Goal: Complete application form: Complete application form

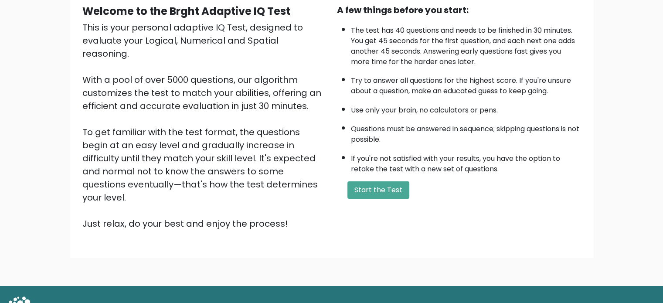
scroll to position [87, 0]
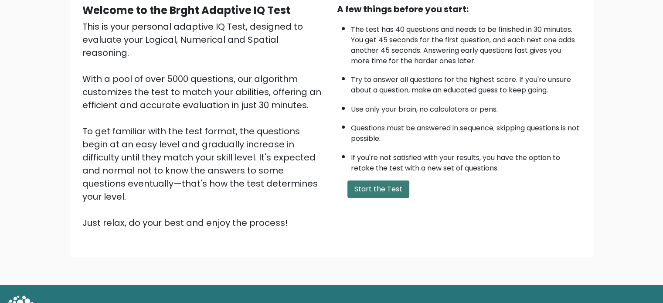
click at [380, 186] on button "Start the Test" at bounding box center [378, 188] width 62 height 17
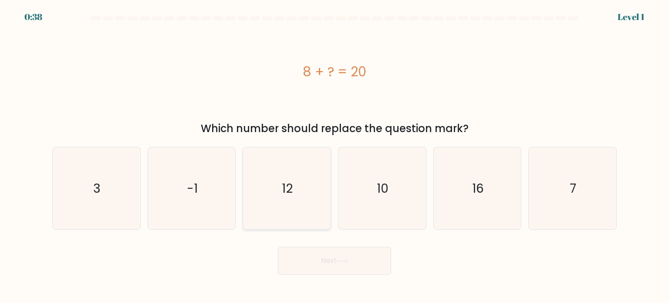
click at [293, 183] on icon "12" at bounding box center [287, 188] width 82 height 82
click at [335, 156] on input "c. 12" at bounding box center [335, 154] width 0 height 4
radio input "true"
click at [339, 260] on icon at bounding box center [343, 260] width 12 height 5
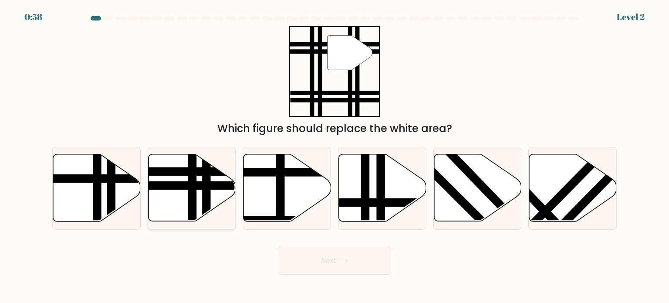
click at [193, 196] on line at bounding box center [193, 224] width 0 height 176
click at [335, 156] on input "b." at bounding box center [335, 154] width 0 height 4
radio input "true"
click at [334, 258] on button "Next" at bounding box center [334, 261] width 113 height 28
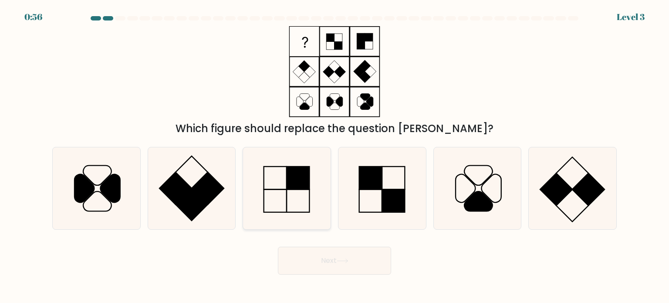
click at [300, 194] on icon at bounding box center [287, 188] width 82 height 82
click at [335, 156] on input "c." at bounding box center [335, 154] width 0 height 4
radio input "true"
click at [338, 267] on button "Next" at bounding box center [334, 261] width 113 height 28
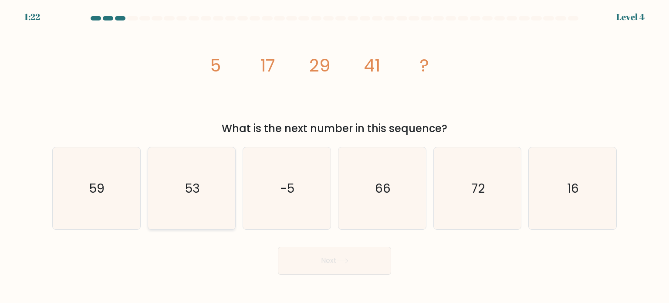
click at [188, 187] on text "53" at bounding box center [192, 187] width 15 height 17
click at [335, 156] on input "b. 53" at bounding box center [335, 154] width 0 height 4
radio input "true"
click at [349, 262] on icon at bounding box center [343, 260] width 12 height 5
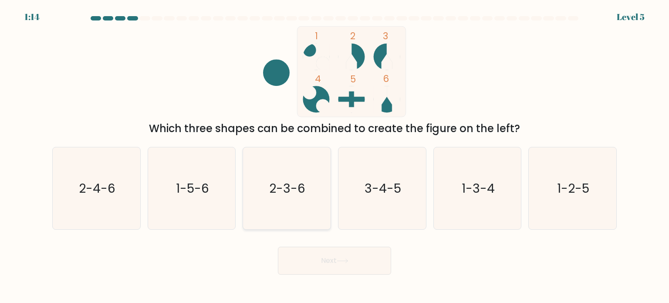
click at [298, 179] on icon "2-3-6" at bounding box center [287, 188] width 82 height 82
click at [335, 156] on input "c. 2-3-6" at bounding box center [335, 154] width 0 height 4
radio input "true"
click at [334, 261] on button "Next" at bounding box center [334, 261] width 113 height 28
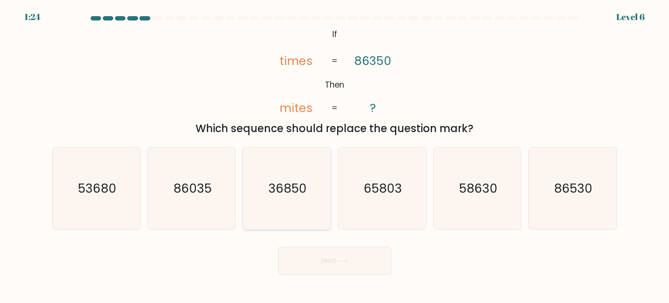
click at [287, 187] on text "36850" at bounding box center [288, 187] width 38 height 17
click at [335, 156] on input "c. 36850" at bounding box center [335, 154] width 0 height 4
radio input "true"
click at [343, 257] on button "Next" at bounding box center [334, 261] width 113 height 28
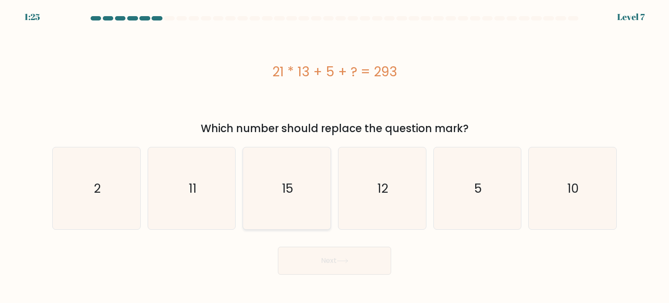
click at [286, 181] on text "15" at bounding box center [287, 187] width 11 height 17
click at [335, 156] on input "c. 15" at bounding box center [335, 154] width 0 height 4
radio input "true"
click at [330, 259] on button "Next" at bounding box center [334, 261] width 113 height 28
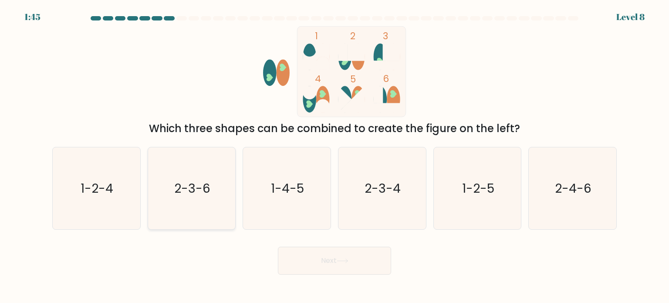
click at [186, 183] on text "2-3-6" at bounding box center [192, 187] width 36 height 17
click at [335, 156] on input "b. 2-3-6" at bounding box center [335, 154] width 0 height 4
radio input "true"
click at [337, 265] on button "Next" at bounding box center [334, 261] width 113 height 28
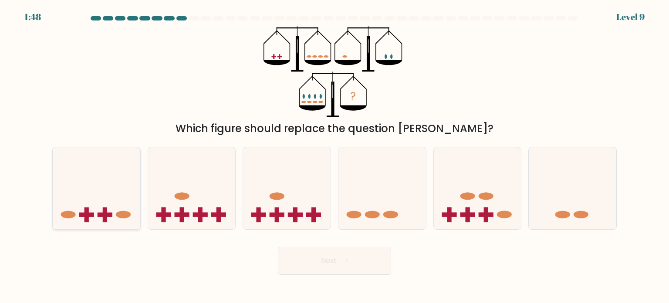
click at [84, 189] on icon at bounding box center [97, 188] width 88 height 72
click at [335, 156] on input "a." at bounding box center [335, 154] width 0 height 4
radio input "true"
click at [311, 258] on button "Next" at bounding box center [334, 261] width 113 height 28
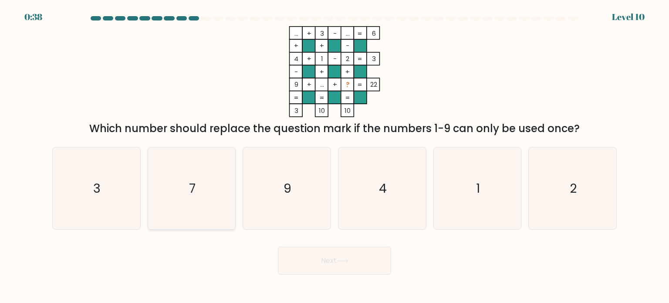
click at [212, 186] on icon "7" at bounding box center [192, 188] width 82 height 82
click at [335, 156] on input "b. 7" at bounding box center [335, 154] width 0 height 4
radio input "true"
click at [347, 259] on icon at bounding box center [343, 260] width 12 height 5
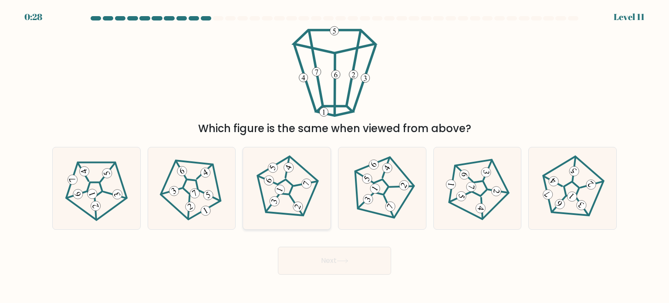
click at [282, 184] on icon at bounding box center [287, 188] width 66 height 66
click at [335, 156] on input "c." at bounding box center [335, 154] width 0 height 4
radio input "true"
click at [332, 261] on button "Next" at bounding box center [334, 261] width 113 height 28
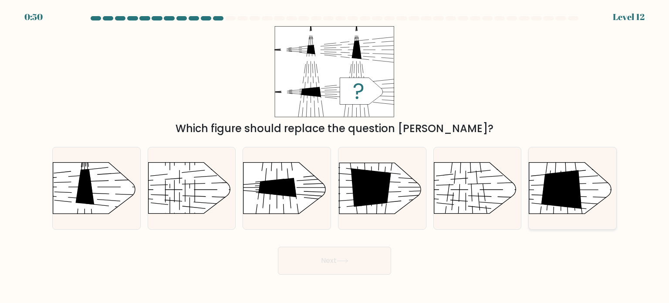
click at [563, 192] on icon at bounding box center [562, 189] width 41 height 39
click at [335, 156] on input "f." at bounding box center [335, 154] width 0 height 4
radio input "true"
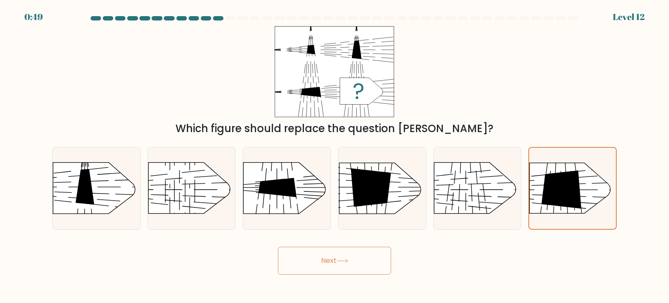
click at [354, 261] on button "Next" at bounding box center [334, 261] width 113 height 28
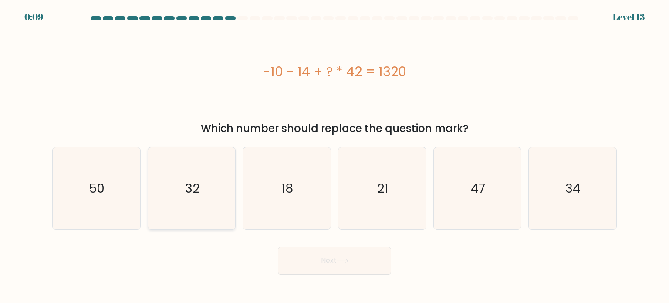
click at [200, 189] on icon "32" at bounding box center [192, 188] width 82 height 82
click at [335, 156] on input "b. 32" at bounding box center [335, 154] width 0 height 4
radio input "true"
click at [340, 267] on button "Next" at bounding box center [334, 261] width 113 height 28
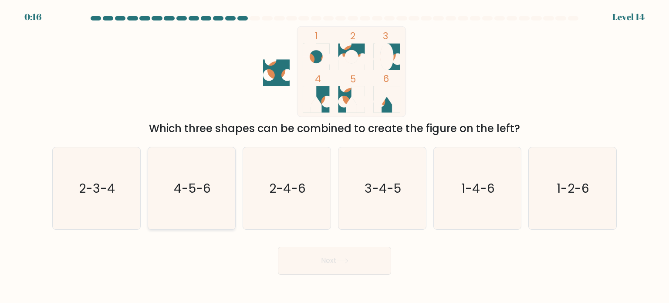
click at [208, 183] on text "4-5-6" at bounding box center [192, 187] width 37 height 17
click at [335, 156] on input "b. 4-5-6" at bounding box center [335, 154] width 0 height 4
radio input "true"
click at [330, 262] on button "Next" at bounding box center [334, 261] width 113 height 28
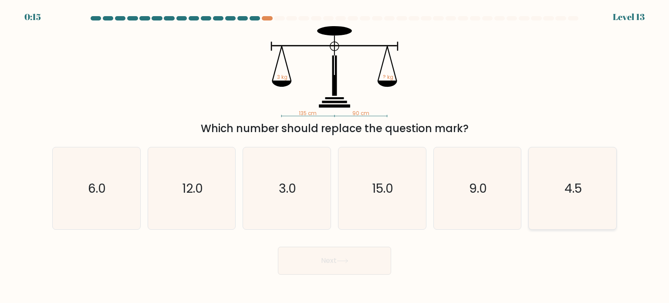
click at [554, 188] on icon "4.5" at bounding box center [572, 188] width 82 height 82
click at [335, 156] on input "f. 4.5" at bounding box center [335, 154] width 0 height 4
radio input "true"
click at [340, 261] on icon at bounding box center [343, 260] width 12 height 5
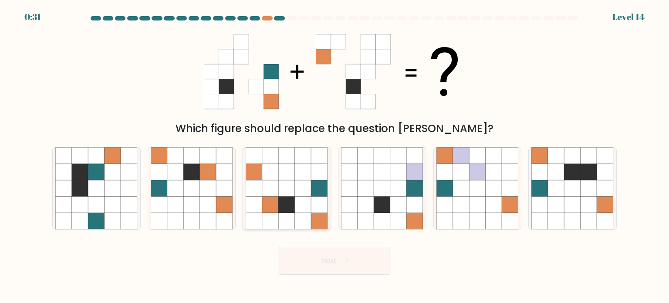
click at [276, 177] on icon at bounding box center [270, 171] width 17 height 17
click at [335, 156] on input "c." at bounding box center [335, 154] width 0 height 4
radio input "true"
click at [343, 261] on icon at bounding box center [343, 260] width 12 height 5
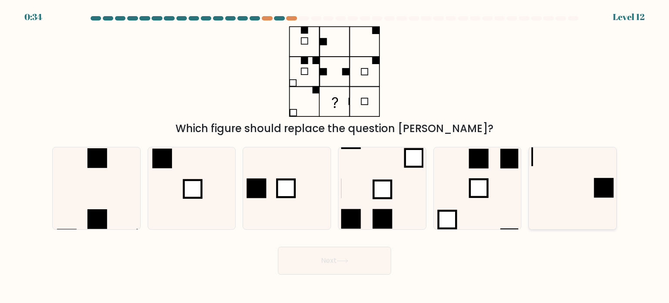
click at [578, 200] on icon at bounding box center [572, 188] width 82 height 82
click at [335, 156] on input "f." at bounding box center [335, 154] width 0 height 4
radio input "true"
click at [578, 200] on icon at bounding box center [572, 188] width 81 height 81
click at [335, 156] on input "f." at bounding box center [335, 154] width 0 height 4
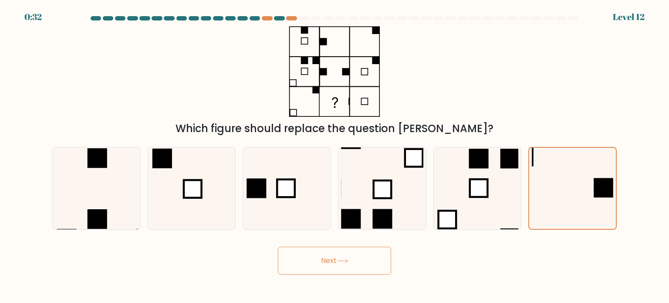
click at [329, 264] on button "Next" at bounding box center [334, 261] width 113 height 28
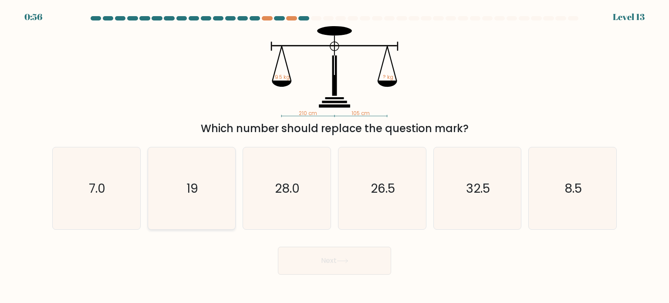
click at [203, 197] on icon "19" at bounding box center [192, 188] width 82 height 82
click at [335, 156] on input "b. 19" at bounding box center [335, 154] width 0 height 4
radio input "true"
click at [360, 258] on button "Next" at bounding box center [334, 261] width 113 height 28
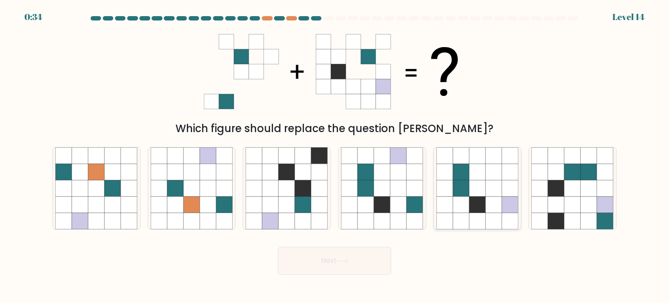
click at [476, 197] on icon at bounding box center [477, 204] width 17 height 17
click at [335, 156] on input "e." at bounding box center [335, 154] width 0 height 4
radio input "true"
click at [348, 260] on icon at bounding box center [342, 261] width 10 height 4
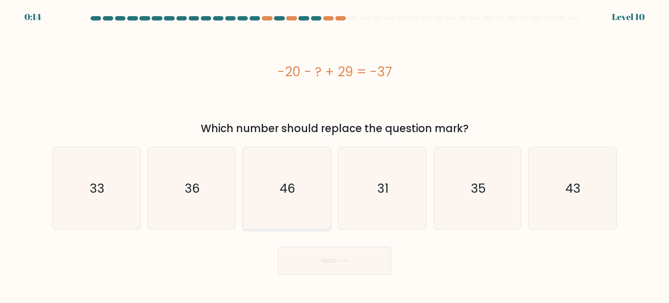
click at [270, 176] on icon "46" at bounding box center [287, 188] width 82 height 82
click at [335, 156] on input "c. 46" at bounding box center [335, 154] width 0 height 4
radio input "true"
click at [358, 263] on button "Next" at bounding box center [334, 261] width 113 height 28
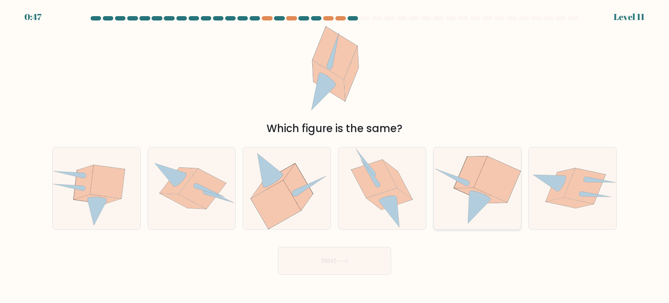
click at [472, 202] on icon at bounding box center [479, 208] width 23 height 32
click at [335, 156] on input "e." at bounding box center [335, 154] width 0 height 4
radio input "true"
click at [355, 261] on button "Next" at bounding box center [334, 261] width 113 height 28
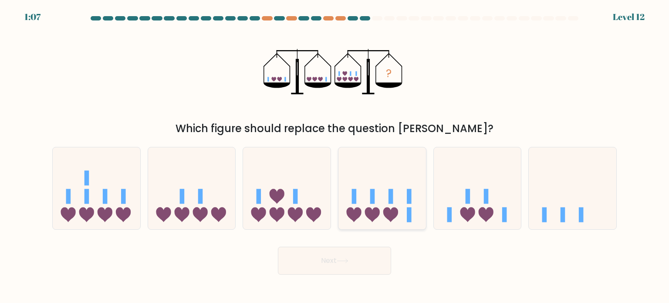
click at [379, 198] on icon at bounding box center [382, 188] width 88 height 72
click at [335, 156] on input "d." at bounding box center [335, 154] width 0 height 4
radio input "true"
click at [352, 254] on button "Next" at bounding box center [334, 261] width 113 height 28
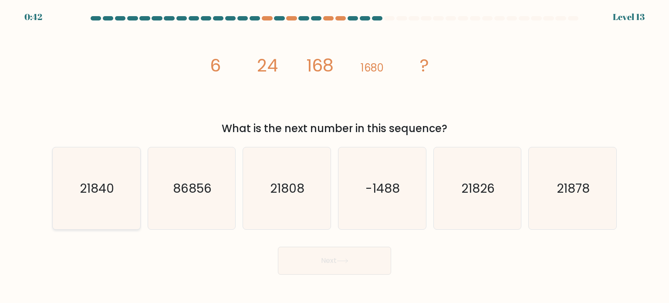
click at [93, 193] on text "21840" at bounding box center [97, 187] width 34 height 17
click at [335, 156] on input "a. 21840" at bounding box center [335, 154] width 0 height 4
radio input "true"
click at [355, 263] on button "Next" at bounding box center [334, 261] width 113 height 28
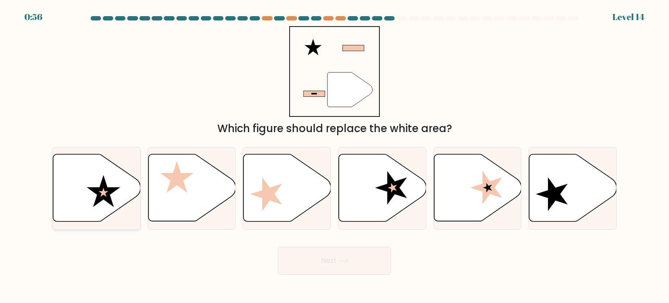
click at [104, 199] on icon at bounding box center [104, 191] width 34 height 32
click at [335, 156] on input "a." at bounding box center [335, 154] width 0 height 4
radio input "true"
click at [328, 266] on button "Next" at bounding box center [334, 261] width 113 height 28
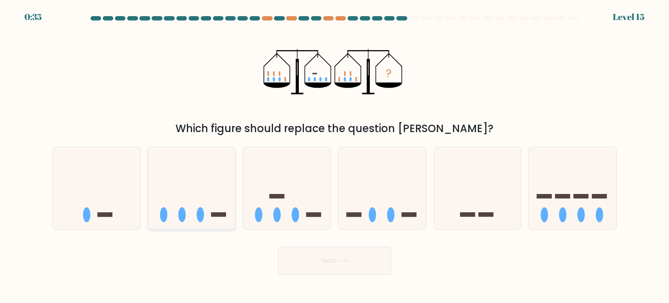
click at [199, 193] on icon at bounding box center [192, 188] width 88 height 72
click at [335, 156] on input "b." at bounding box center [335, 154] width 0 height 4
radio input "true"
click at [301, 256] on button "Next" at bounding box center [334, 261] width 113 height 28
click at [325, 260] on button "Next" at bounding box center [334, 261] width 113 height 28
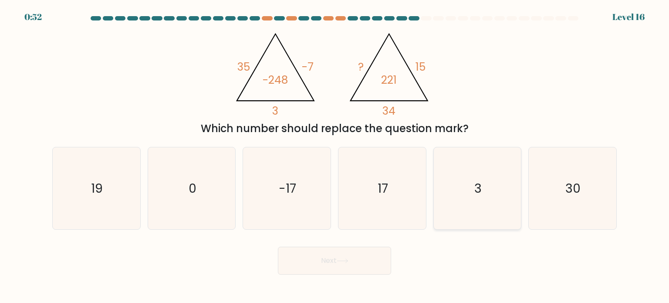
click at [480, 198] on icon "3" at bounding box center [478, 188] width 82 height 82
click at [335, 156] on input "e. 3" at bounding box center [335, 154] width 0 height 4
radio input "true"
click at [351, 262] on button "Next" at bounding box center [334, 261] width 113 height 28
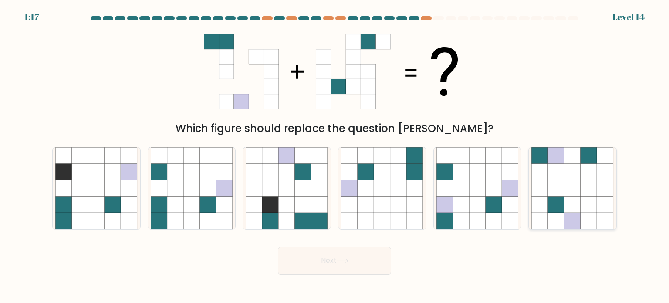
click at [579, 191] on icon at bounding box center [573, 188] width 17 height 17
click at [335, 156] on input "f." at bounding box center [335, 154] width 0 height 4
radio input "true"
click at [344, 257] on button "Next" at bounding box center [334, 261] width 113 height 28
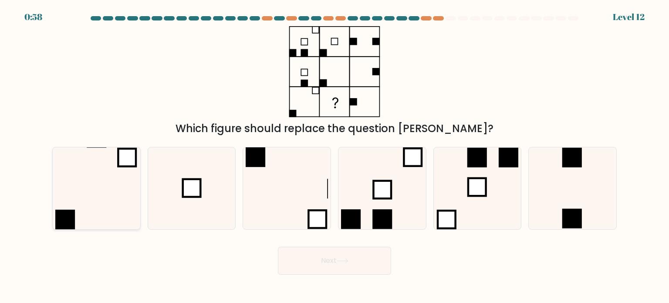
click at [131, 189] on icon at bounding box center [96, 188] width 82 height 82
click at [335, 156] on input "a." at bounding box center [335, 154] width 0 height 4
radio input "true"
click at [360, 264] on button "Next" at bounding box center [334, 261] width 113 height 28
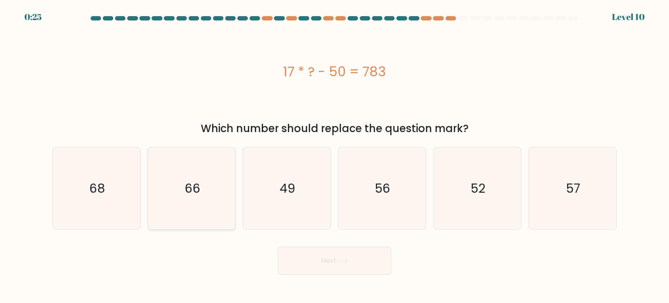
click at [184, 197] on icon "66" at bounding box center [192, 188] width 82 height 82
click at [335, 156] on input "b. 66" at bounding box center [335, 154] width 0 height 4
radio input "true"
click at [315, 264] on button "Next" at bounding box center [334, 261] width 113 height 28
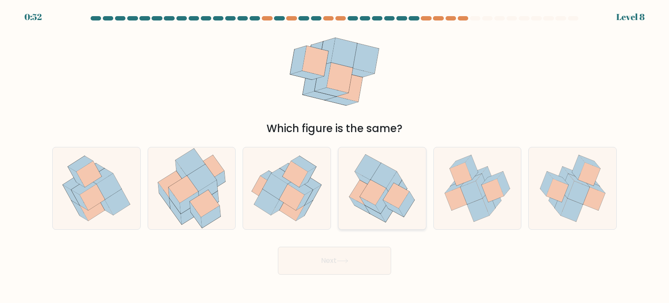
click at [406, 195] on icon at bounding box center [396, 195] width 26 height 25
click at [335, 156] on input "d." at bounding box center [335, 154] width 0 height 4
radio input "true"
click at [357, 264] on button "Next" at bounding box center [334, 261] width 113 height 28
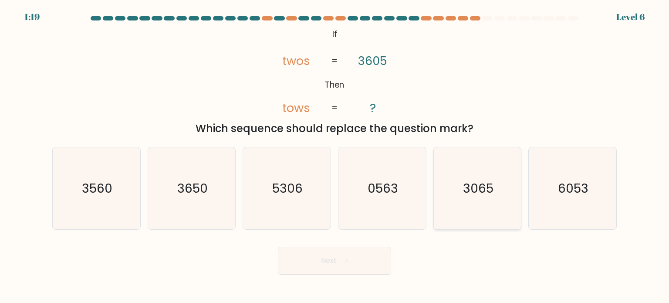
drag, startPoint x: 500, startPoint y: 190, endPoint x: 490, endPoint y: 193, distance: 10.1
click at [499, 190] on icon "3065" at bounding box center [478, 188] width 82 height 82
click at [335, 156] on input "e. 3065" at bounding box center [335, 154] width 0 height 4
radio input "true"
click at [365, 266] on button "Next" at bounding box center [334, 261] width 113 height 28
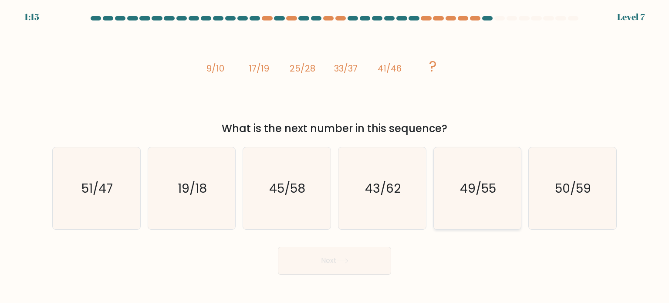
click at [484, 190] on text "49/55" at bounding box center [478, 187] width 36 height 17
click at [335, 156] on input "e. 49/55" at bounding box center [335, 154] width 0 height 4
radio input "true"
click at [339, 257] on button "Next" at bounding box center [334, 261] width 113 height 28
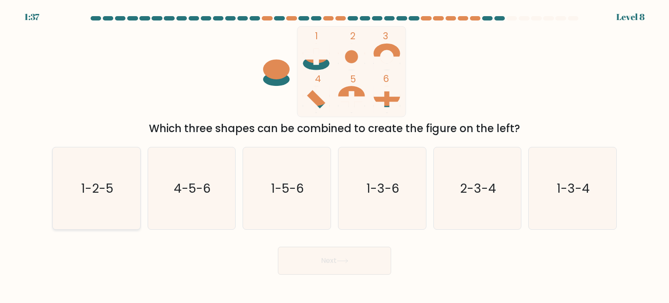
click at [89, 200] on icon "1-2-5" at bounding box center [96, 188] width 82 height 82
click at [335, 156] on input "a. 1-2-5" at bounding box center [335, 154] width 0 height 4
radio input "true"
click at [336, 267] on button "Next" at bounding box center [334, 261] width 113 height 28
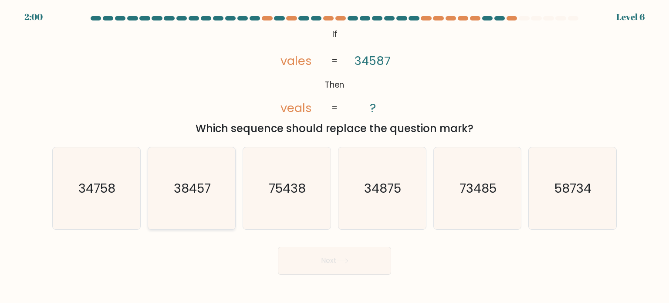
click at [193, 187] on text "38457" at bounding box center [192, 187] width 37 height 17
click at [335, 156] on input "b. 38457" at bounding box center [335, 154] width 0 height 4
radio input "true"
click at [317, 257] on button "Next" at bounding box center [334, 261] width 113 height 28
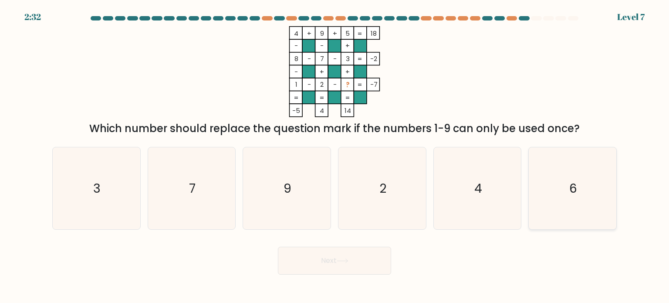
click at [548, 191] on icon "6" at bounding box center [572, 188] width 82 height 82
click at [335, 156] on input "f. 6" at bounding box center [335, 154] width 0 height 4
radio input "true"
click at [355, 263] on button "Next" at bounding box center [334, 261] width 113 height 28
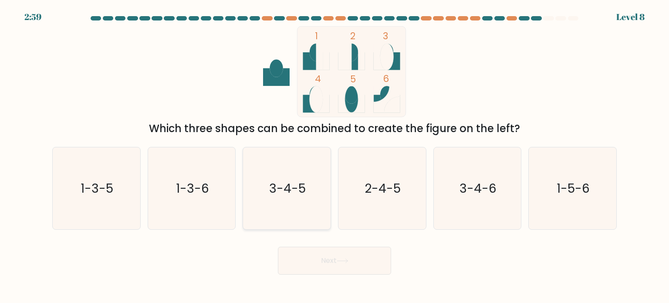
click at [301, 191] on text "3-4-5" at bounding box center [288, 187] width 37 height 17
click at [335, 156] on input "c. 3-4-5" at bounding box center [335, 154] width 0 height 4
radio input "true"
click at [348, 261] on icon at bounding box center [342, 261] width 10 height 4
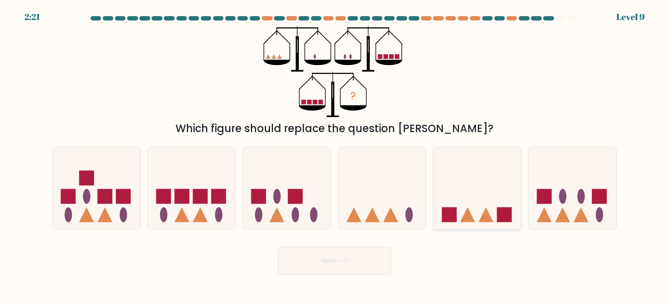
click at [474, 200] on icon at bounding box center [478, 188] width 88 height 72
click at [335, 156] on input "e." at bounding box center [335, 154] width 0 height 4
radio input "true"
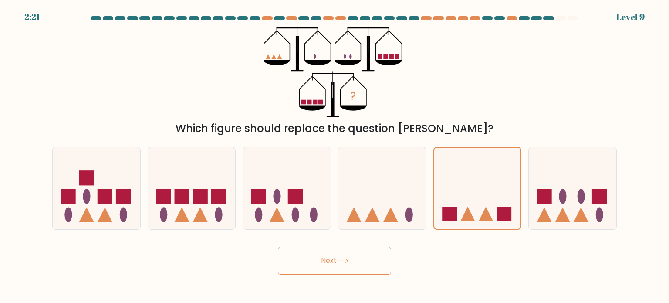
click at [352, 263] on button "Next" at bounding box center [334, 261] width 113 height 28
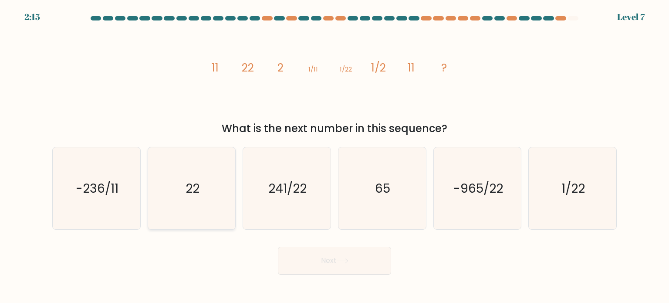
click at [200, 186] on icon "22" at bounding box center [192, 188] width 82 height 82
click at [335, 156] on input "b. 22" at bounding box center [335, 154] width 0 height 4
radio input "true"
click at [338, 258] on button "Next" at bounding box center [334, 261] width 113 height 28
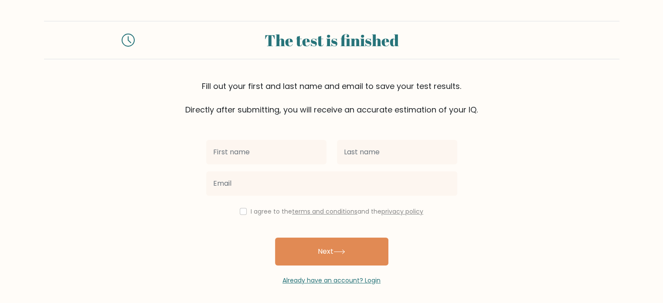
click at [268, 209] on label "I agree to the terms and conditions and the privacy policy" at bounding box center [336, 211] width 173 height 9
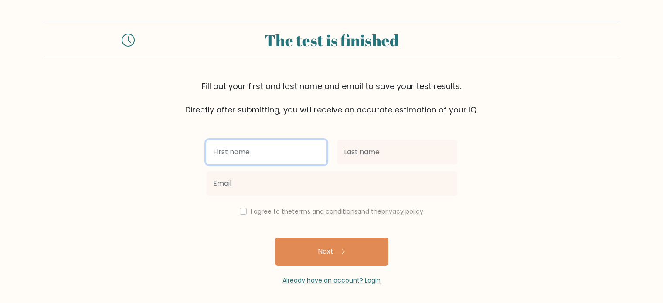
click at [272, 151] on input "text" at bounding box center [266, 152] width 120 height 24
type input "Kent"
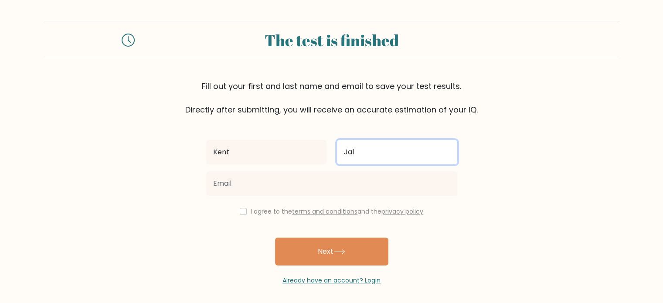
type input "Jalmanzar"
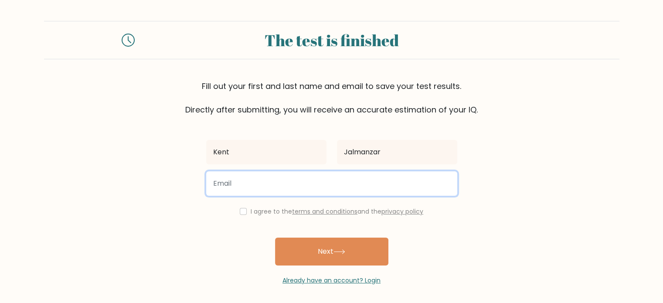
click at [303, 181] on input "email" at bounding box center [331, 183] width 251 height 24
type input "[EMAIL_ADDRESS][DOMAIN_NAME]"
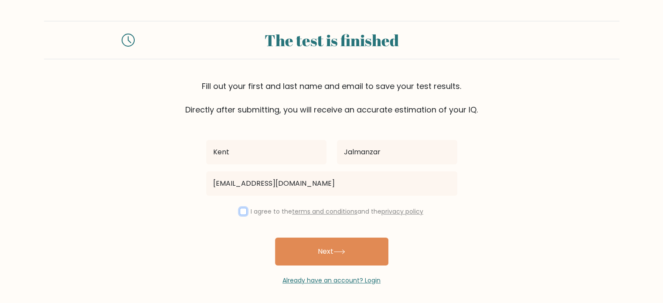
click at [244, 211] on input "checkbox" at bounding box center [243, 211] width 7 height 7
checkbox input "true"
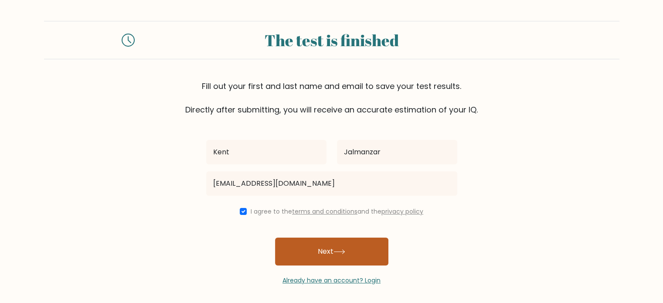
click at [328, 250] on button "Next" at bounding box center [331, 251] width 113 height 28
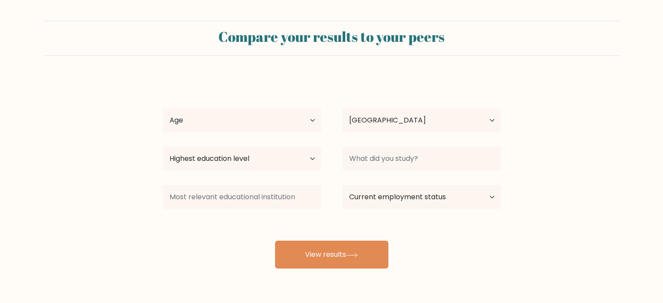
select select "PH"
click at [312, 122] on select "Age Under [DEMOGRAPHIC_DATA] [DEMOGRAPHIC_DATA] [DEMOGRAPHIC_DATA] [DEMOGRAPHIC…" at bounding box center [241, 120] width 159 height 24
select select "25_34"
click at [162, 108] on select "Age Under [DEMOGRAPHIC_DATA] [DEMOGRAPHIC_DATA] [DEMOGRAPHIC_DATA] [DEMOGRAPHIC…" at bounding box center [241, 120] width 159 height 24
click at [258, 155] on select "Highest education level No schooling Primary Lower Secondary Upper Secondary Oc…" at bounding box center [241, 158] width 159 height 24
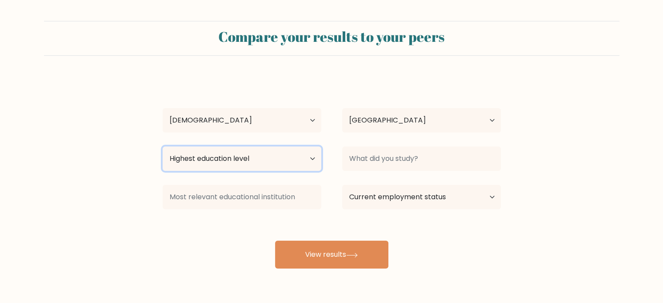
select select "occupation_specific"
click at [162, 146] on select "Highest education level No schooling Primary Lower Secondary Upper Secondary Oc…" at bounding box center [241, 158] width 159 height 24
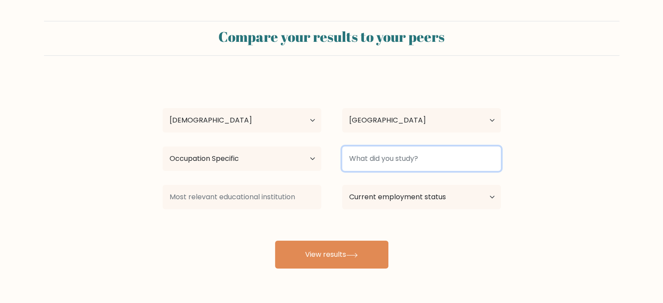
click at [420, 162] on input at bounding box center [421, 158] width 159 height 24
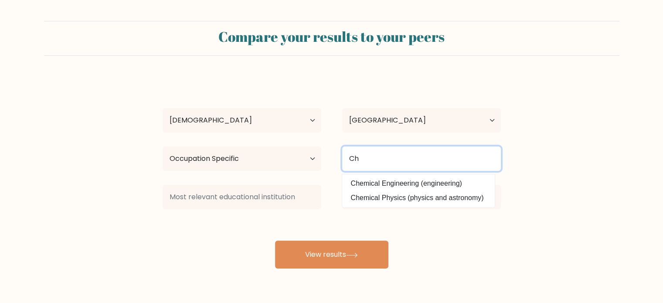
type input "C"
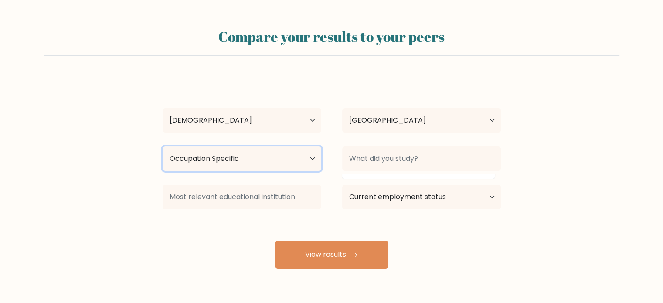
click at [311, 162] on select "Highest education level No schooling Primary Lower Secondary Upper Secondary Oc…" at bounding box center [241, 158] width 159 height 24
select select "bachelors_degree"
click at [162, 146] on select "Highest education level No schooling Primary Lower Secondary Upper Secondary Oc…" at bounding box center [241, 158] width 159 height 24
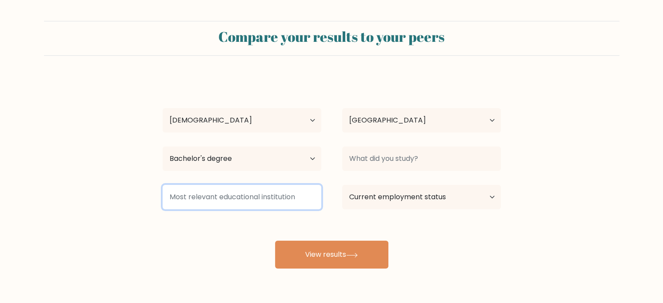
click at [289, 195] on input at bounding box center [241, 197] width 159 height 24
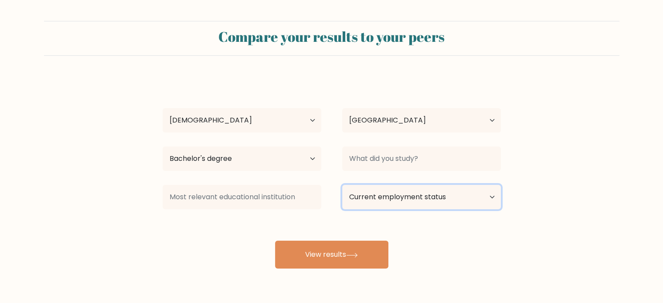
click at [383, 198] on select "Current employment status Employed Student Retired Other / prefer not to answer" at bounding box center [421, 197] width 159 height 24
select select "other"
click at [342, 185] on select "Current employment status Employed Student Retired Other / prefer not to answer" at bounding box center [421, 197] width 159 height 24
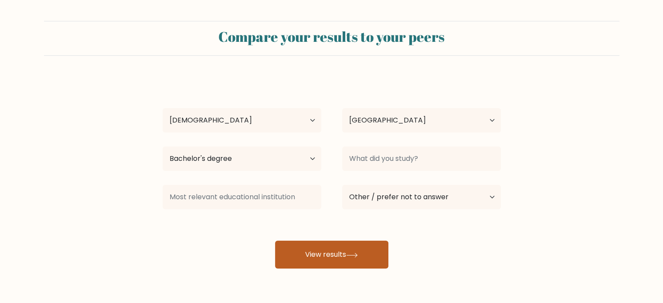
click at [340, 249] on button "View results" at bounding box center [331, 254] width 113 height 28
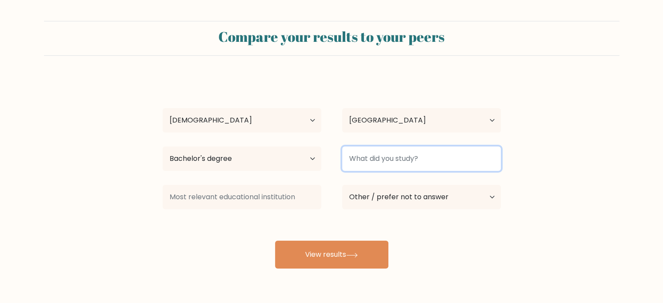
click at [414, 157] on input at bounding box center [421, 158] width 159 height 24
type input "X"
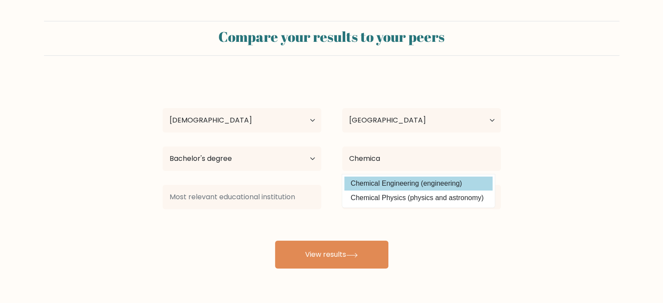
click at [417, 178] on option "Chemical Engineering (engineering)" at bounding box center [418, 183] width 148 height 14
type input "Chemical Engineering"
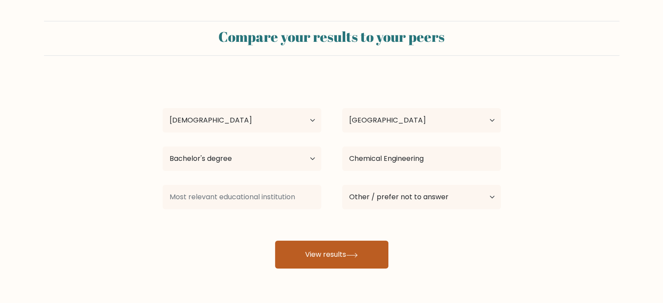
click at [347, 255] on button "View results" at bounding box center [331, 254] width 113 height 28
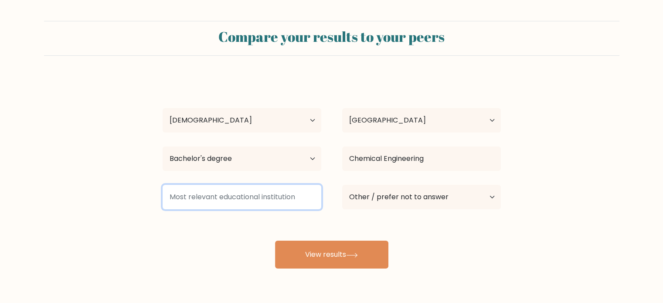
click at [258, 200] on input at bounding box center [241, 197] width 159 height 24
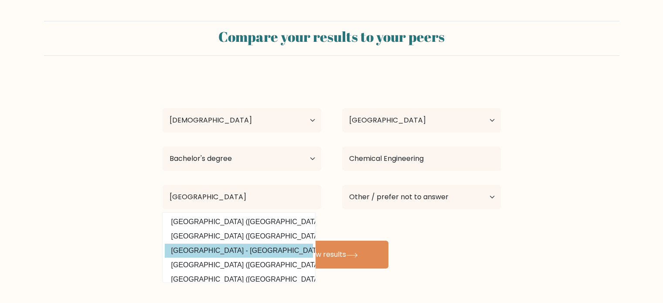
click at [251, 247] on option "Mindanao State University - Iligan Institute of Technology (Philippines)" at bounding box center [239, 251] width 148 height 14
type input "[GEOGRAPHIC_DATA] - [GEOGRAPHIC_DATA]"
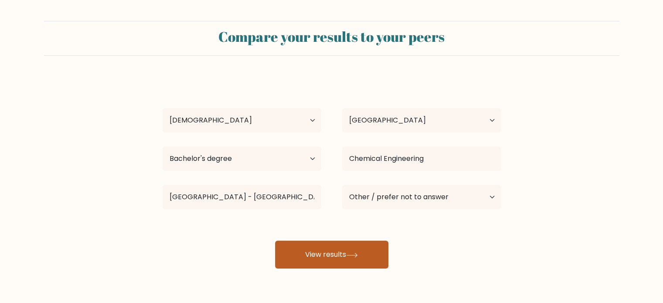
click at [343, 254] on button "View results" at bounding box center [331, 254] width 113 height 28
